Goal: Information Seeking & Learning: Learn about a topic

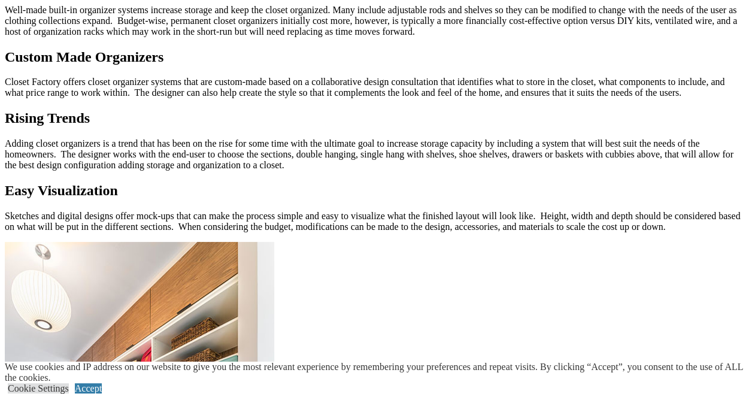
scroll to position [910, 0]
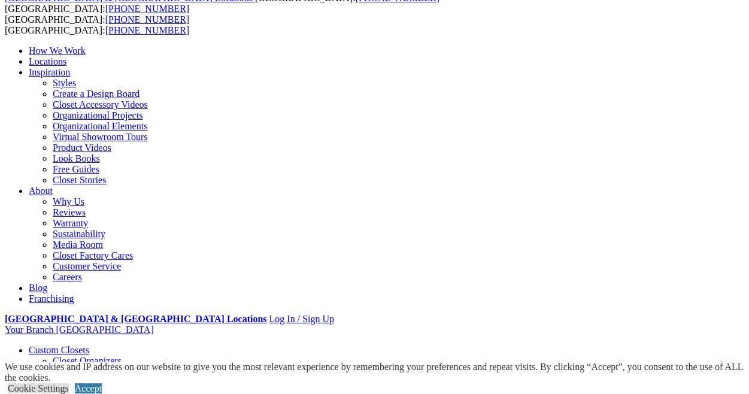
scroll to position [72, 0]
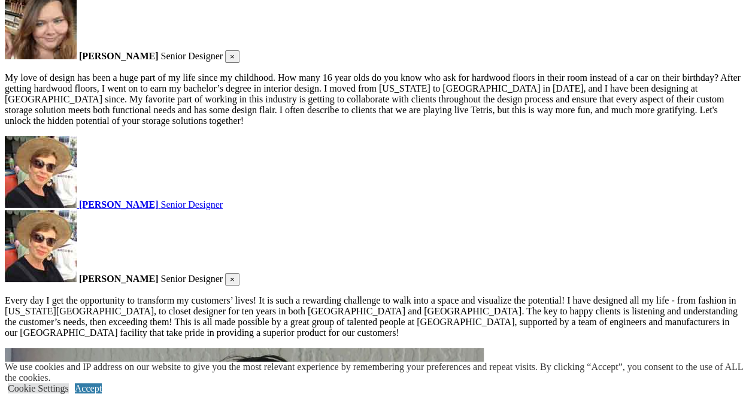
scroll to position [2066, 0]
